Goal: Transaction & Acquisition: Purchase product/service

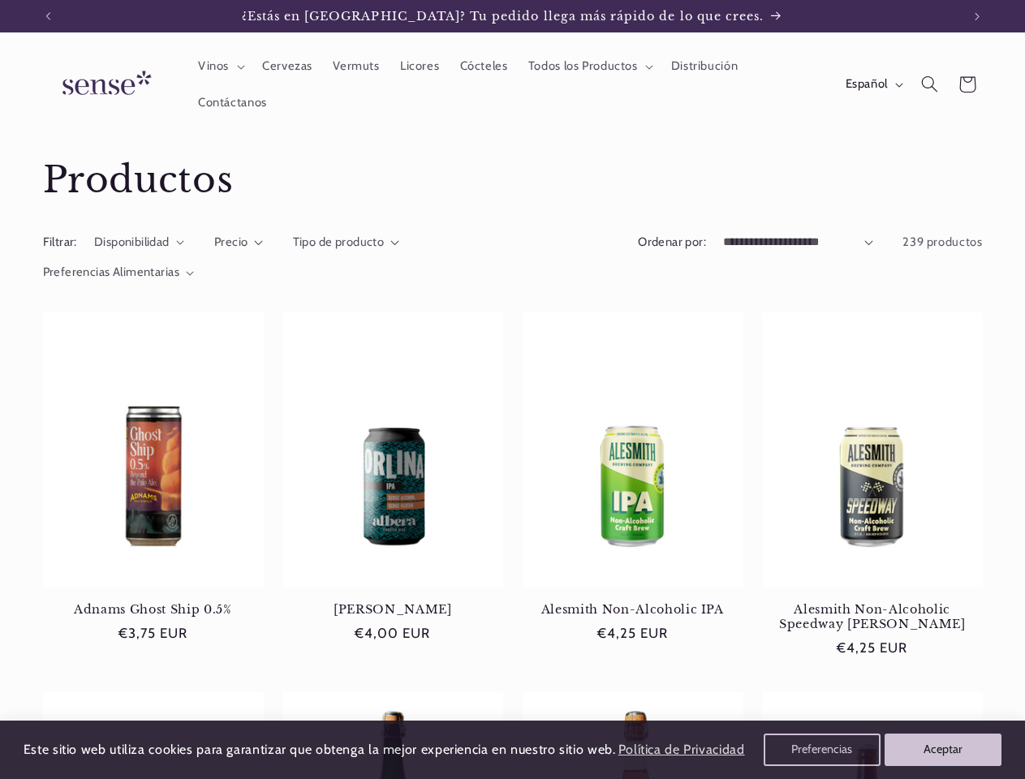
click at [48, 16] on icon "Anuncio anterior" at bounding box center [47, 16] width 5 height 8
click at [977, 16] on icon "Anuncio siguiente" at bounding box center [976, 16] width 5 height 8
click at [219, 67] on span "Vinos" at bounding box center [213, 65] width 31 height 15
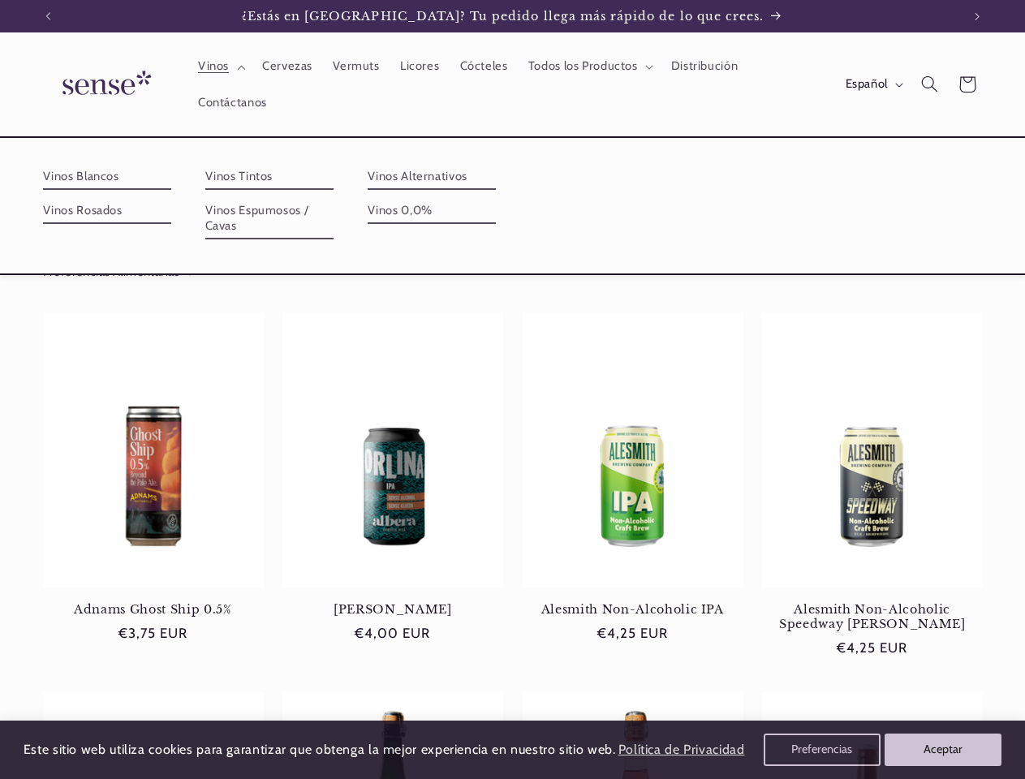
click at [587, 67] on span "Todos los Productos" at bounding box center [583, 65] width 110 height 15
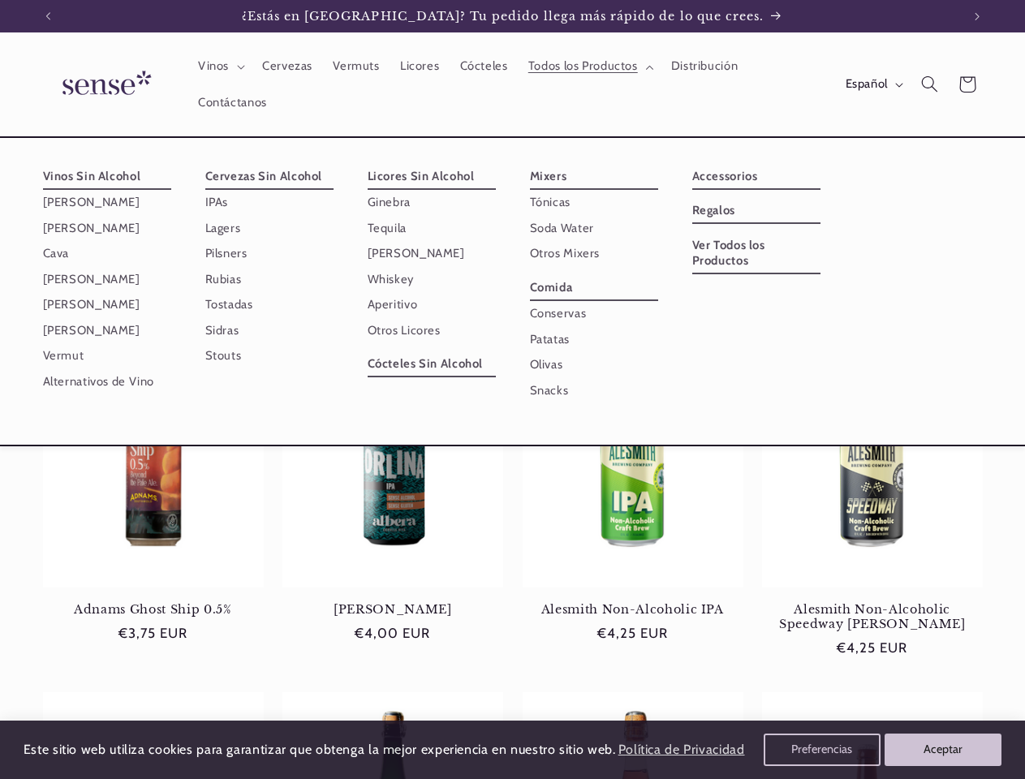
click at [872, 84] on span "Español" at bounding box center [866, 84] width 42 height 18
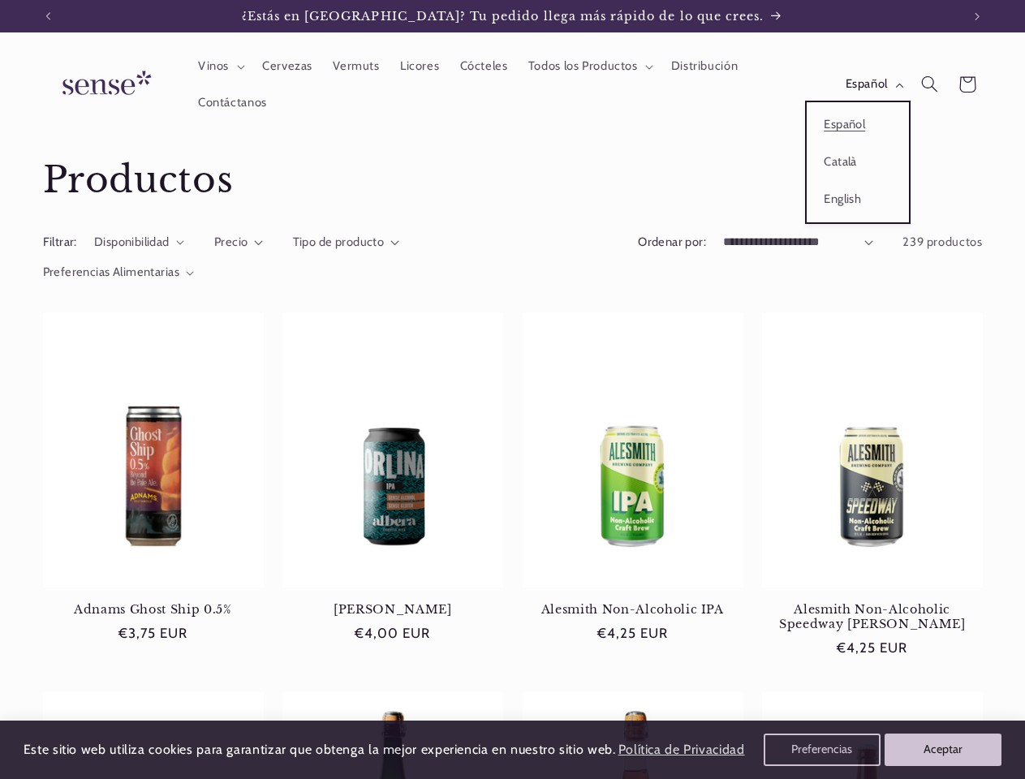
click at [929, 84] on icon "Búsqueda" at bounding box center [929, 83] width 17 height 17
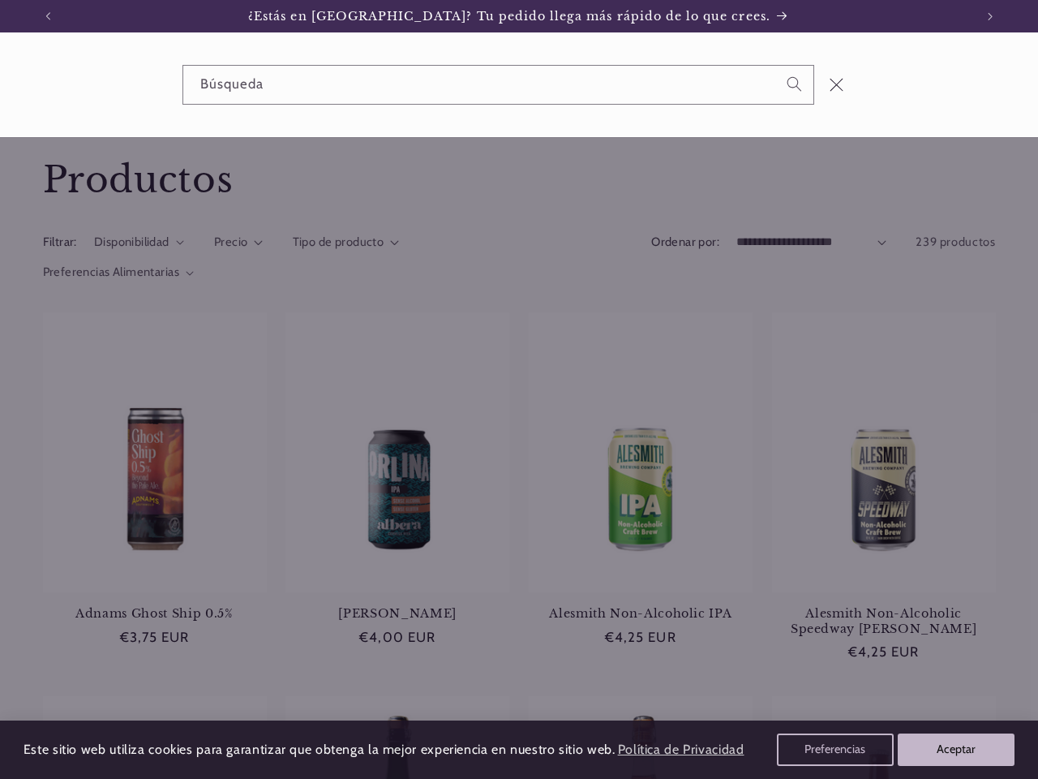
click at [931, 103] on div "Búsqueda" at bounding box center [519, 84] width 1038 height 105
click at [0, 84] on div "Búsqueda" at bounding box center [0, 84] width 0 height 0
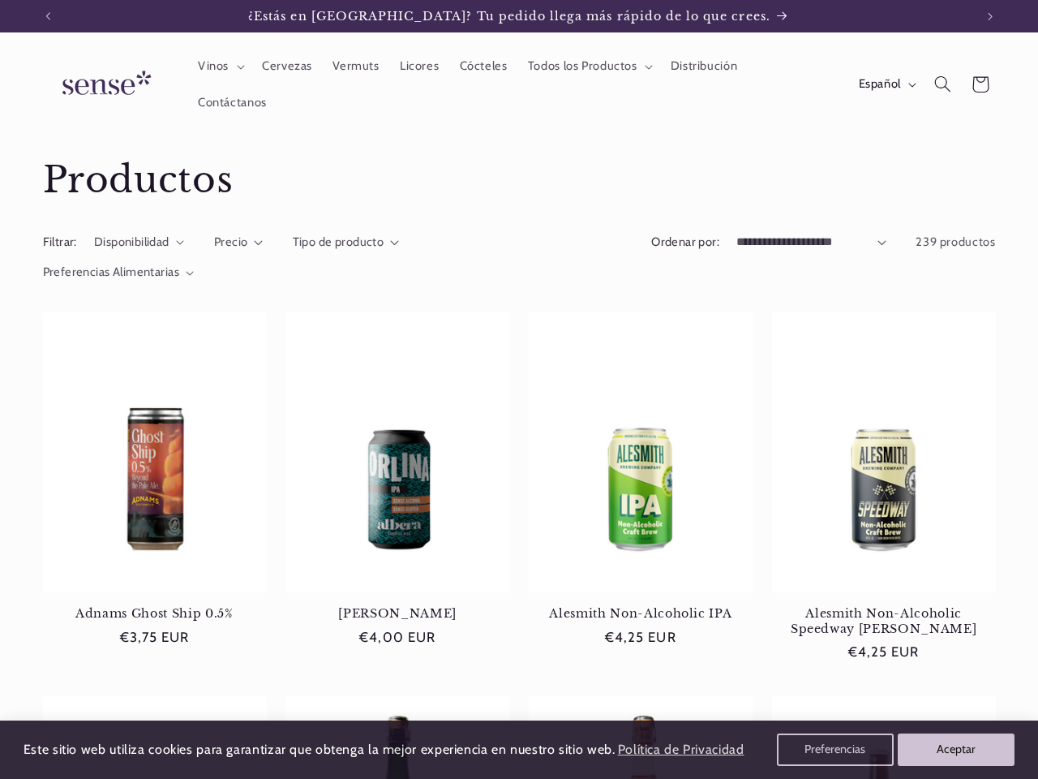
click at [238, 243] on span "Precio" at bounding box center [231, 241] width 34 height 15
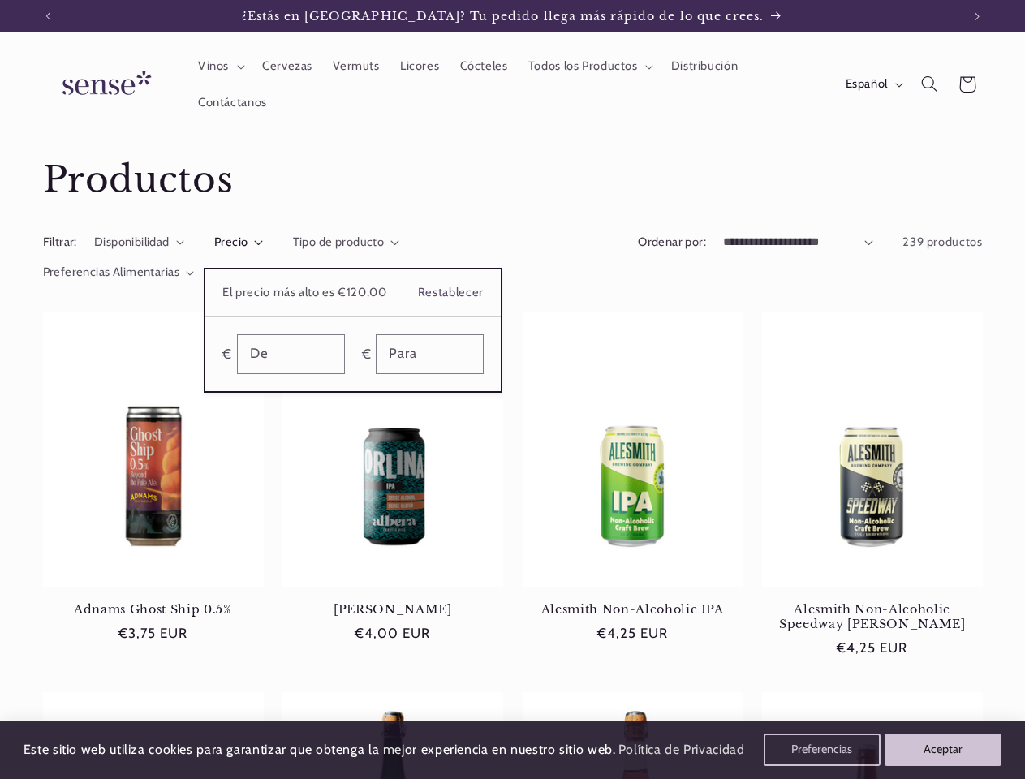
click at [263, 243] on summary "Precio" at bounding box center [238, 243] width 49 height 18
